Goal: Information Seeking & Learning: Understand process/instructions

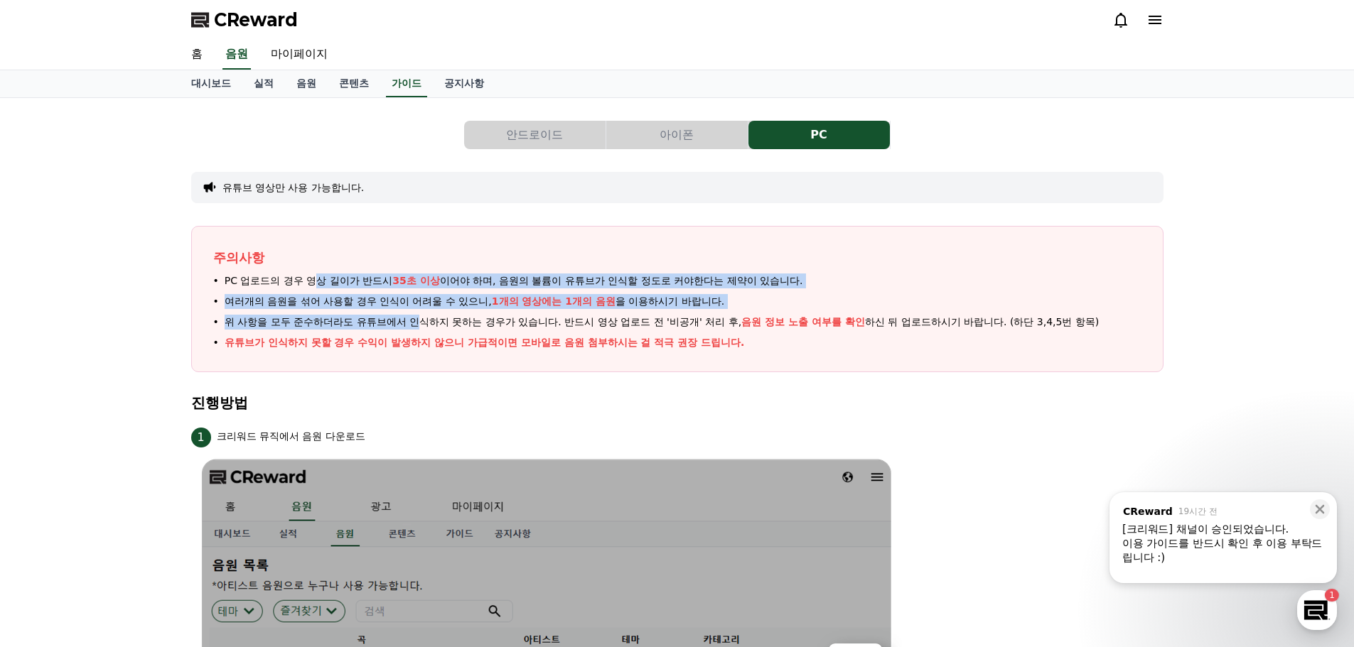
drag, startPoint x: 320, startPoint y: 279, endPoint x: 416, endPoint y: 320, distance: 104.2
click at [416, 320] on ul "PC 업로드의 경우 영상 길이가 반드시 35초 이상 이어야 하며, 음원의 볼륨이 유튜브가 인식할 정도로 커야한다는 제약이 있습니다. 여러개의 …" at bounding box center [677, 312] width 928 height 77
click at [398, 296] on span "여러개의 음원을 섞어 사용할 경우 인식이 어려울 수 있으니, 1개의 영상에는 1개의 음원 을 이용하시기 바랍니다." at bounding box center [475, 301] width 500 height 15
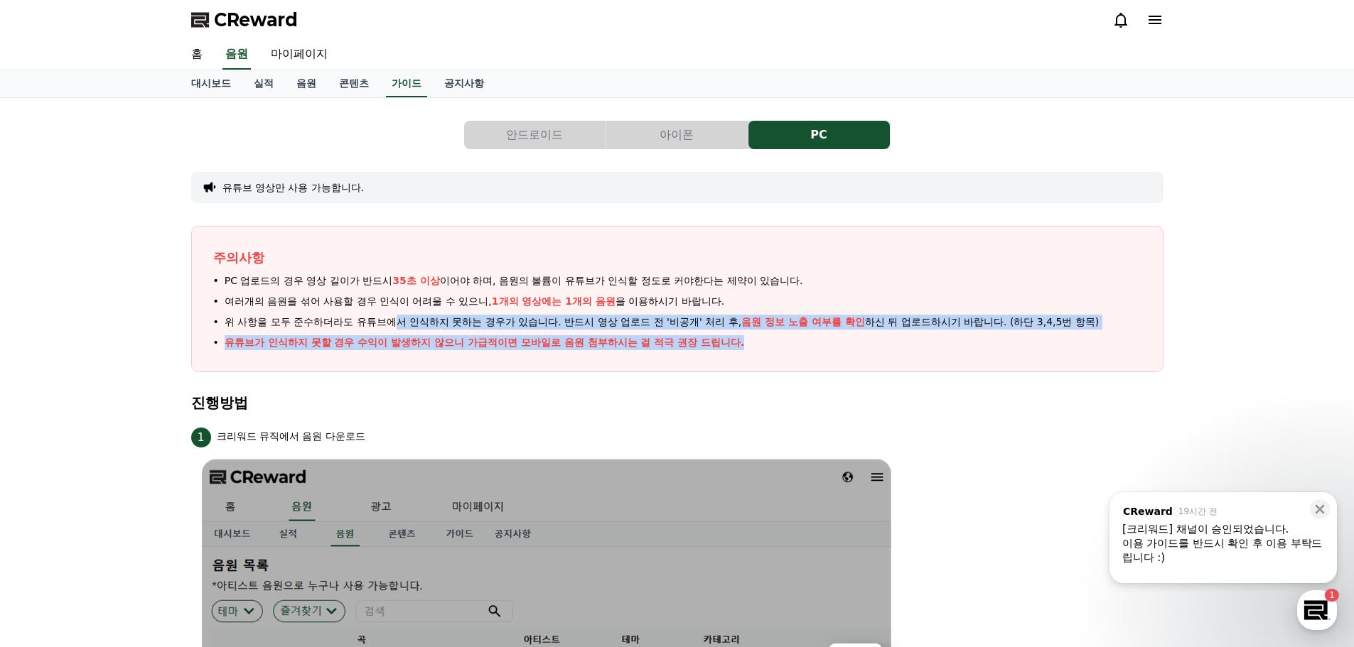
drag, startPoint x: 400, startPoint y: 313, endPoint x: 757, endPoint y: 333, distance: 357.4
click at [757, 333] on ul "PC 업로드의 경우 영상 길이가 반드시 35초 이상 이어야 하며, 음원의 볼륨이 유튜브가 인식할 정도로 커야한다는 제약이 있습니다. 여러개의 …" at bounding box center [677, 312] width 928 height 77
click at [345, 81] on link "콘텐츠" at bounding box center [354, 83] width 53 height 27
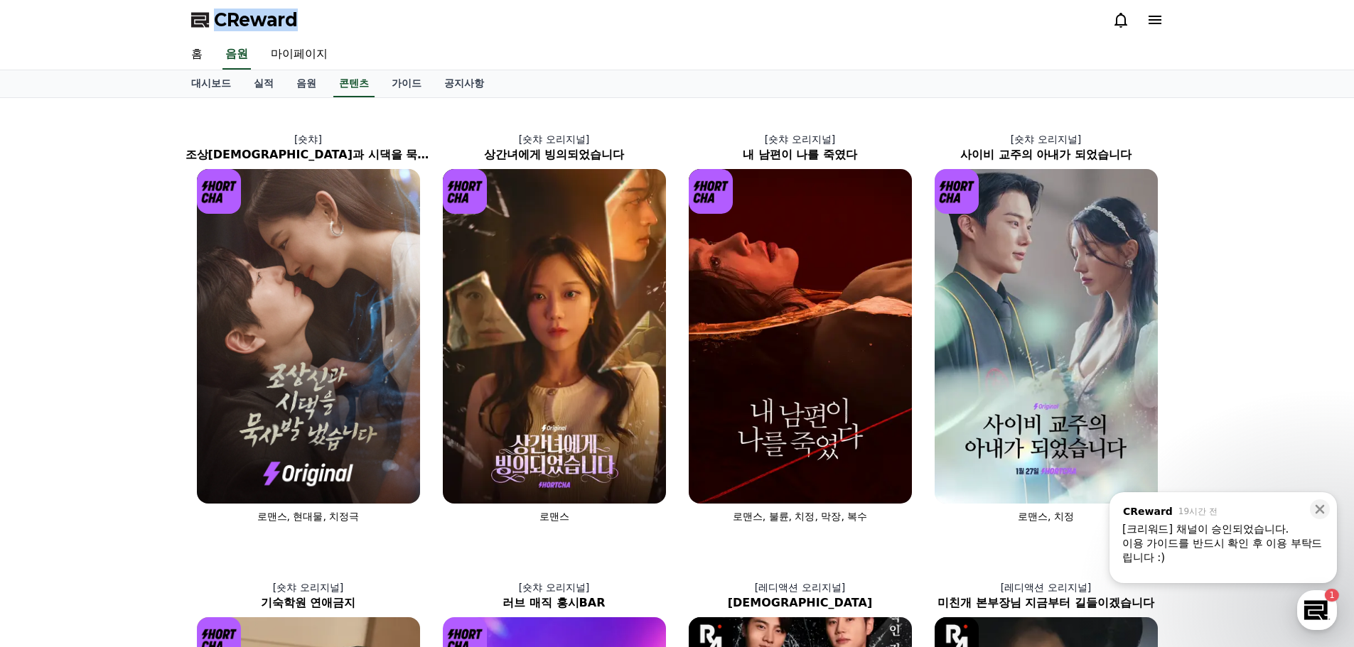
drag, startPoint x: 316, startPoint y: 16, endPoint x: 188, endPoint y: 26, distance: 128.3
click at [188, 26] on div "CReward" at bounding box center [677, 20] width 995 height 40
copy span "CReward"
